Goal: Task Accomplishment & Management: Manage account settings

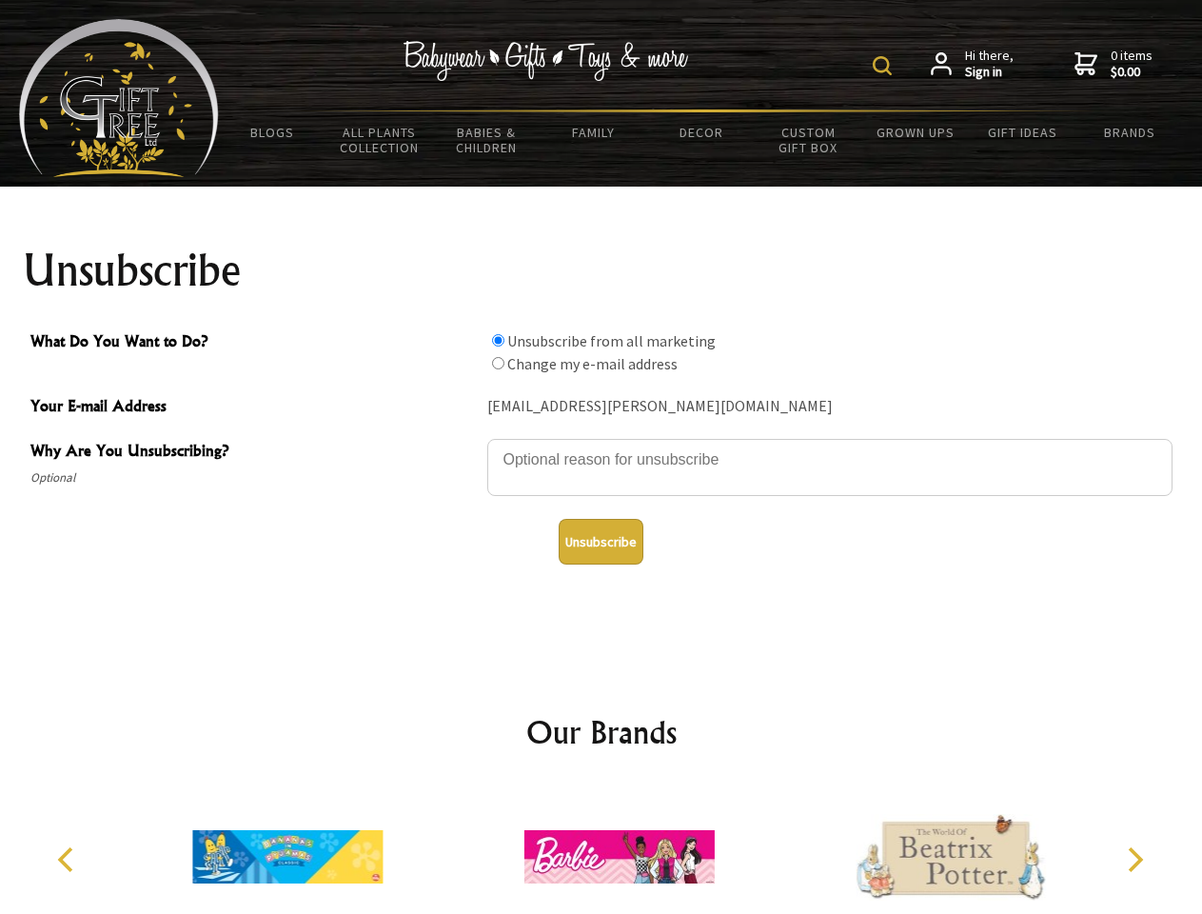
click at [885, 66] on img at bounding box center [882, 65] width 19 height 19
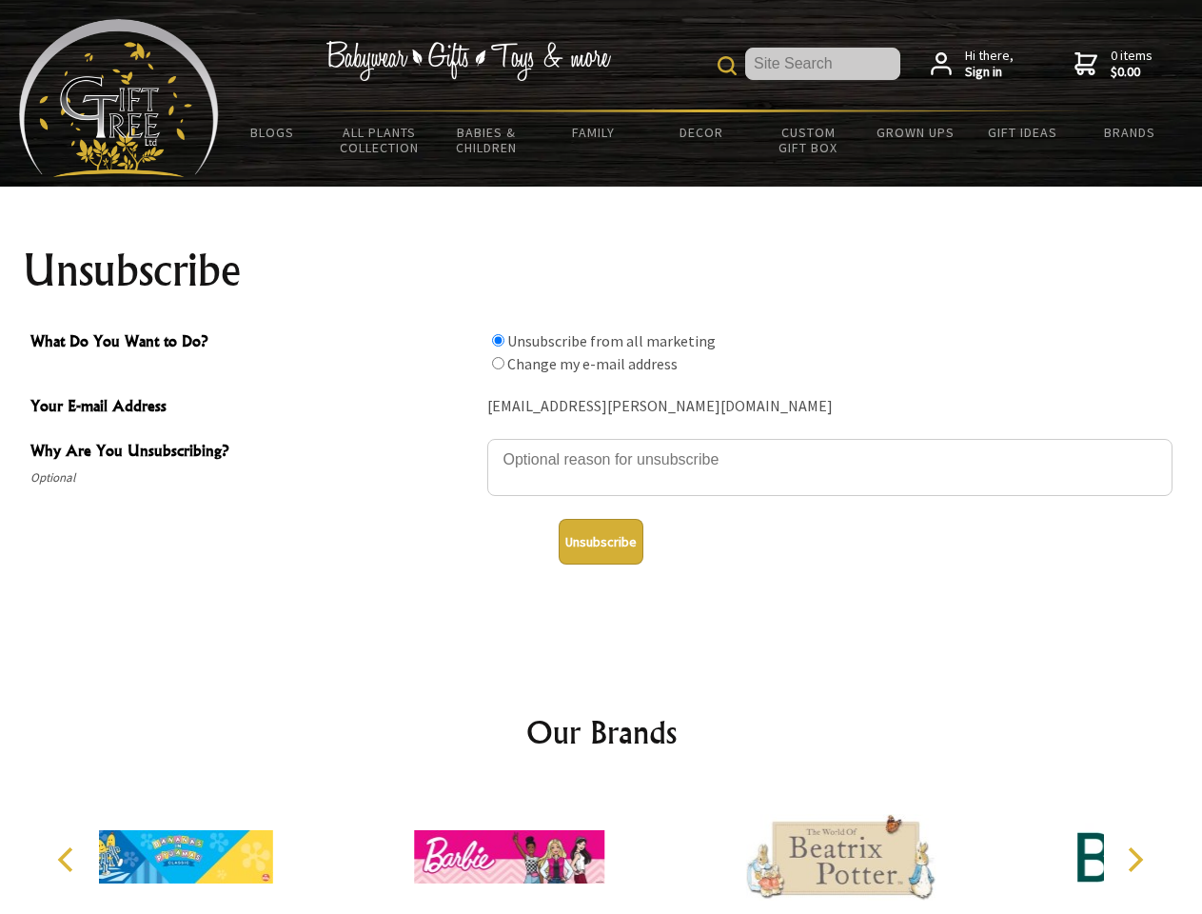
click at [601, 445] on textarea "Why Are You Unsubscribing?" at bounding box center [829, 467] width 685 height 57
click at [498, 340] on input "What Do You Want to Do?" at bounding box center [498, 340] width 12 height 12
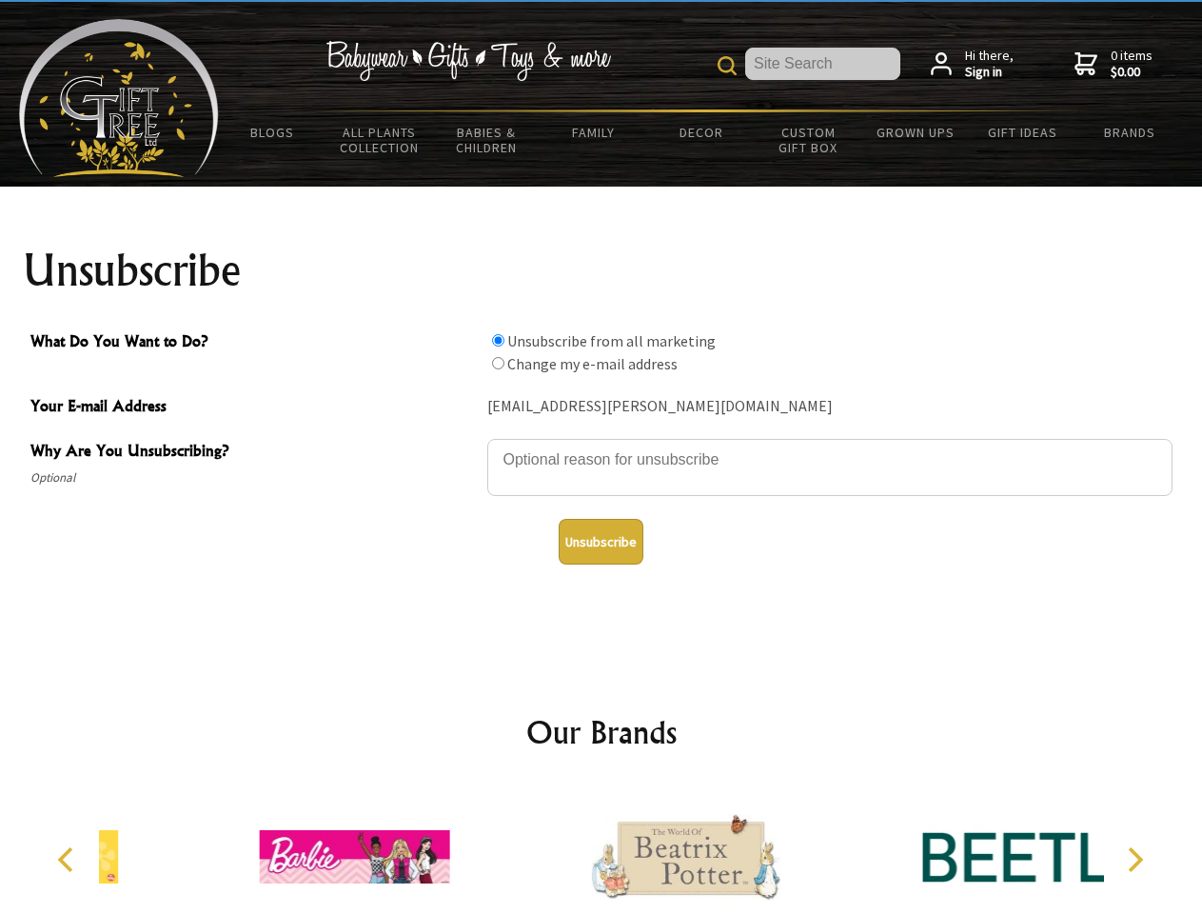
click at [498, 363] on input "What Do You Want to Do?" at bounding box center [498, 363] width 12 height 12
radio input "true"
click at [601, 542] on button "Unsubscribe" at bounding box center [601, 542] width 85 height 46
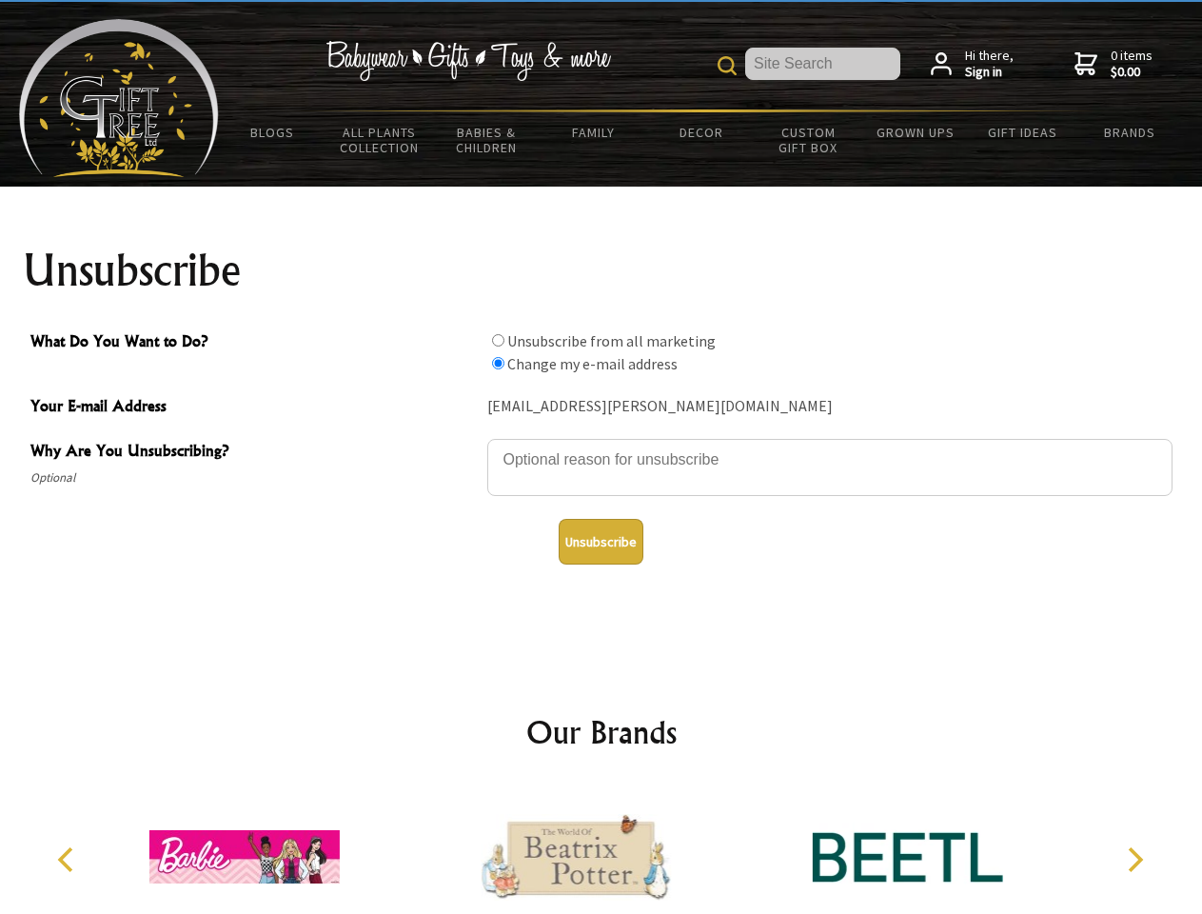
click at [69, 859] on icon "Previous" at bounding box center [67, 859] width 25 height 25
click at [1134, 859] on icon "Next" at bounding box center [1133, 859] width 25 height 25
